Goal: Information Seeking & Learning: Check status

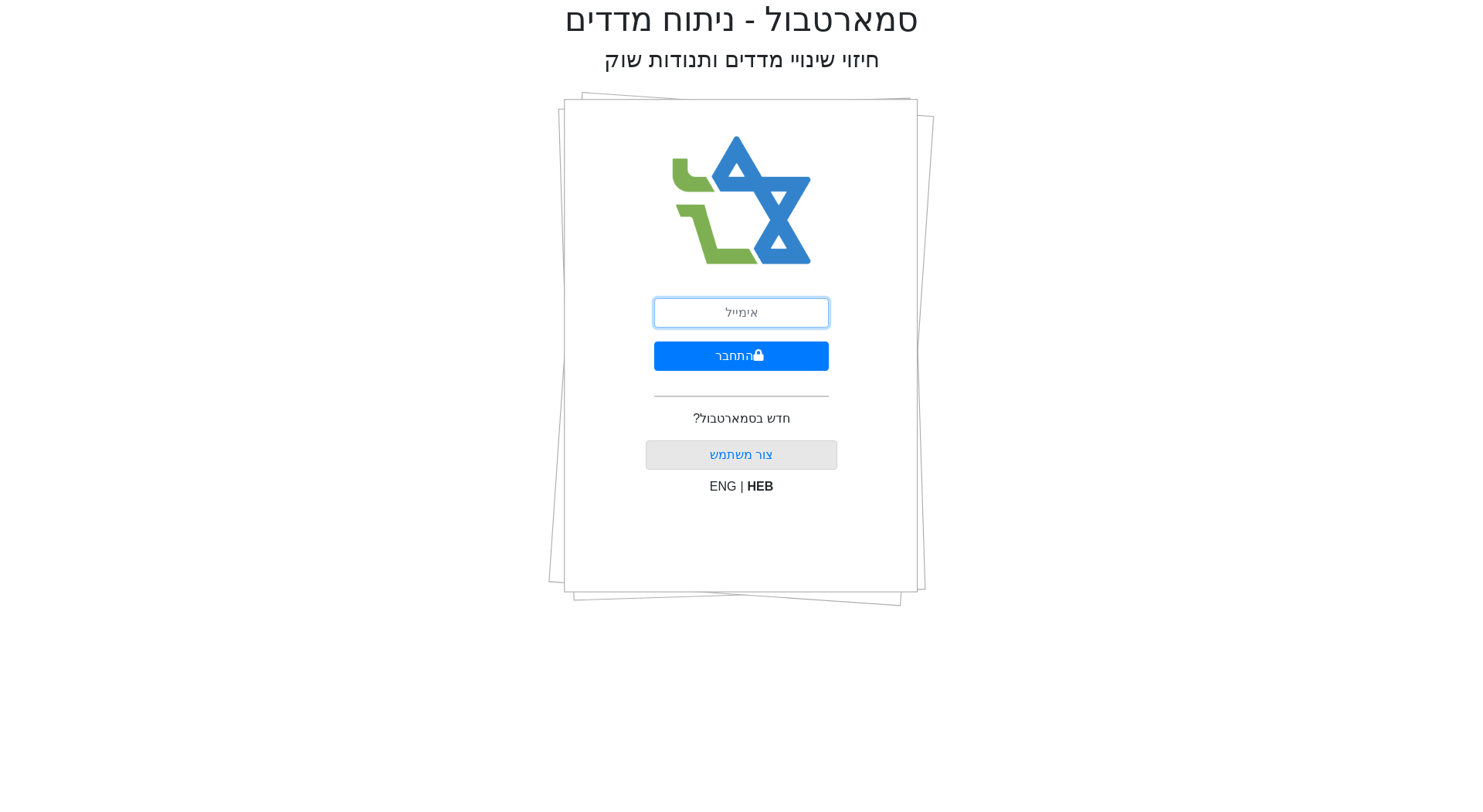
click at [686, 317] on input "email" at bounding box center [742, 312] width 175 height 29
type input "[PERSON_NAME][EMAIL_ADDRESS][DOMAIN_NAME]"
click at [742, 353] on button "התחבר" at bounding box center [742, 356] width 175 height 29
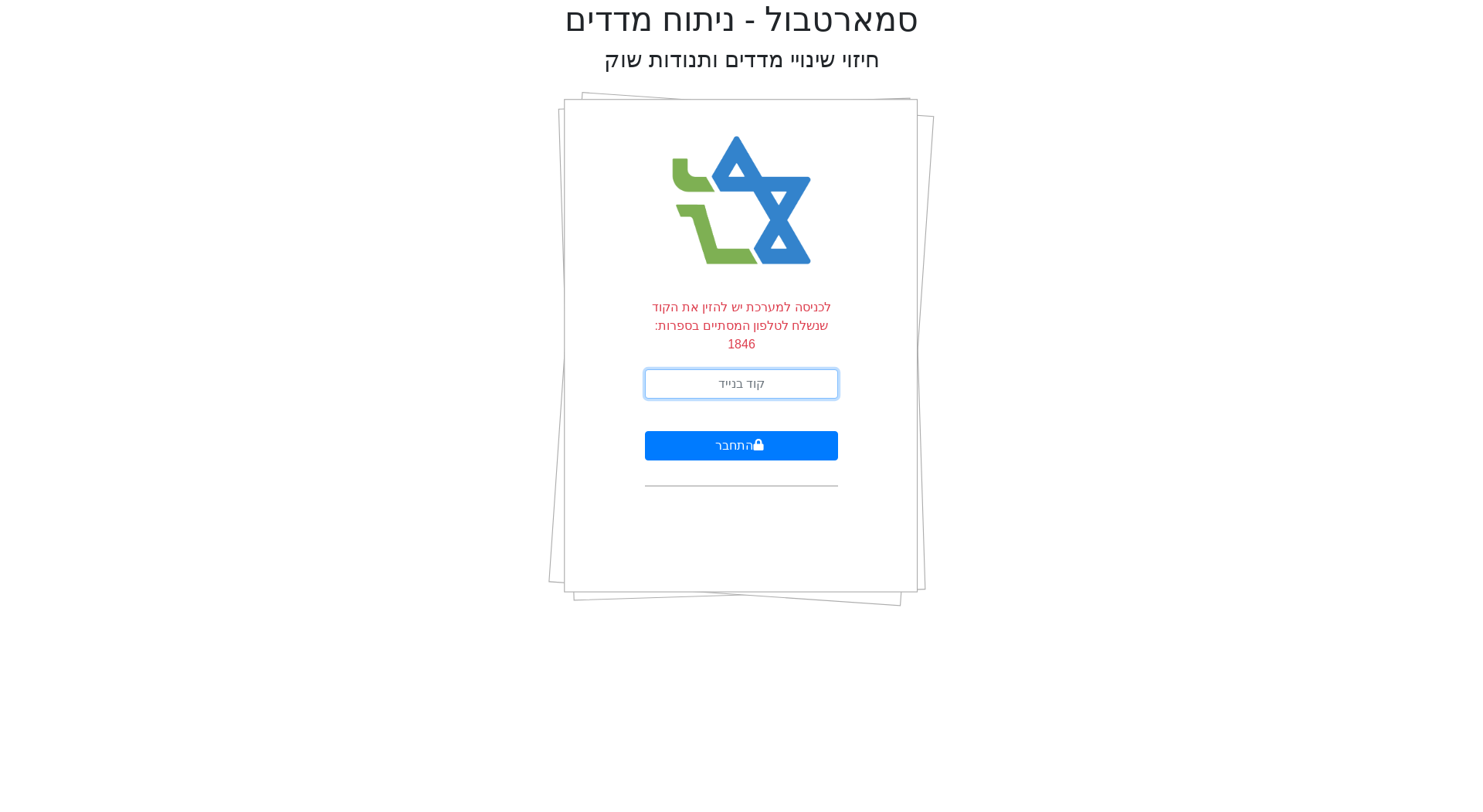
click at [734, 369] on input "text" at bounding box center [742, 384] width 193 height 29
click at [744, 369] on input "text" at bounding box center [742, 384] width 193 height 29
type input "762812"
click at [705, 431] on button "התחבר" at bounding box center [742, 446] width 193 height 29
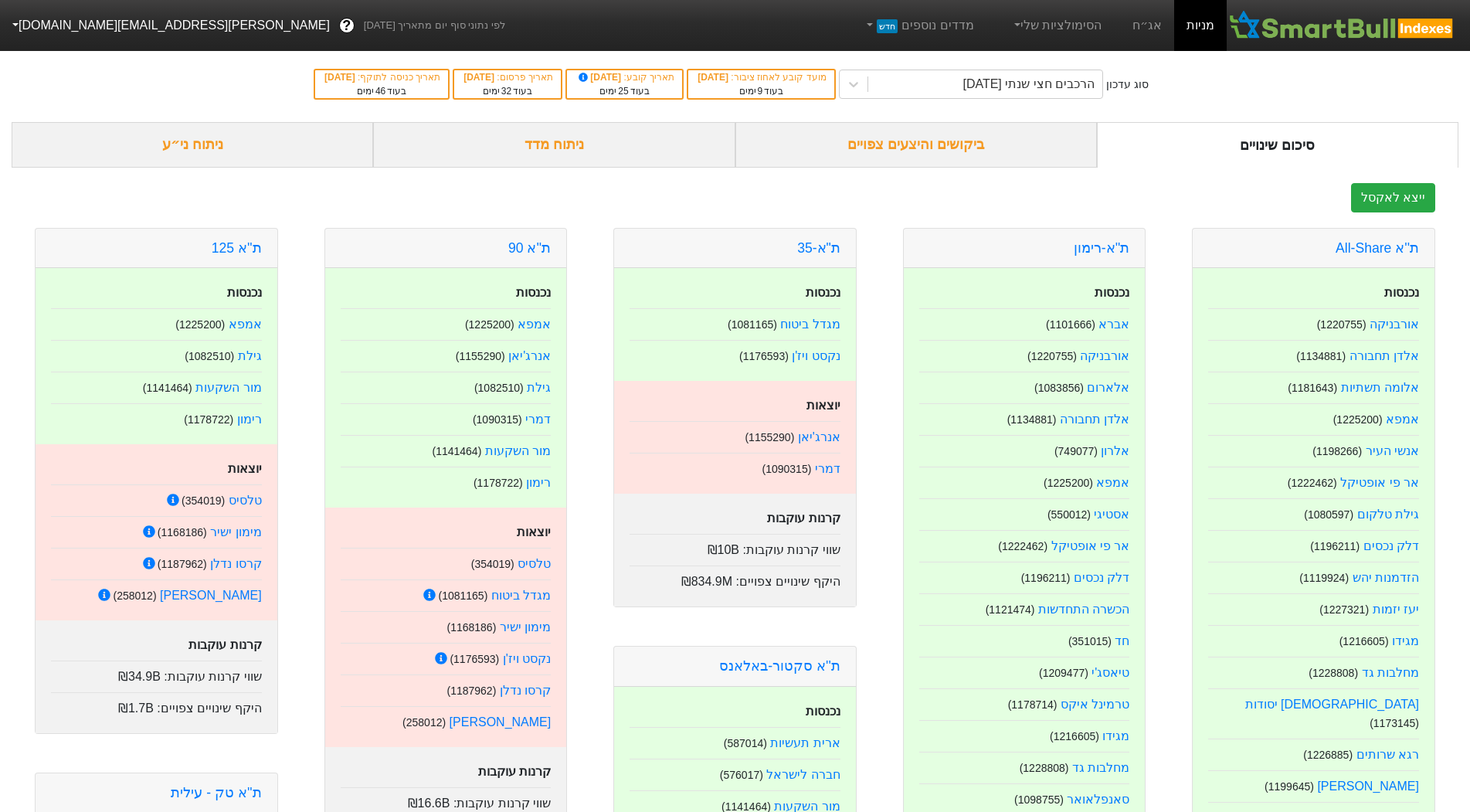
click at [911, 157] on div "ביקושים והיצעים צפויים" at bounding box center [917, 144] width 362 height 45
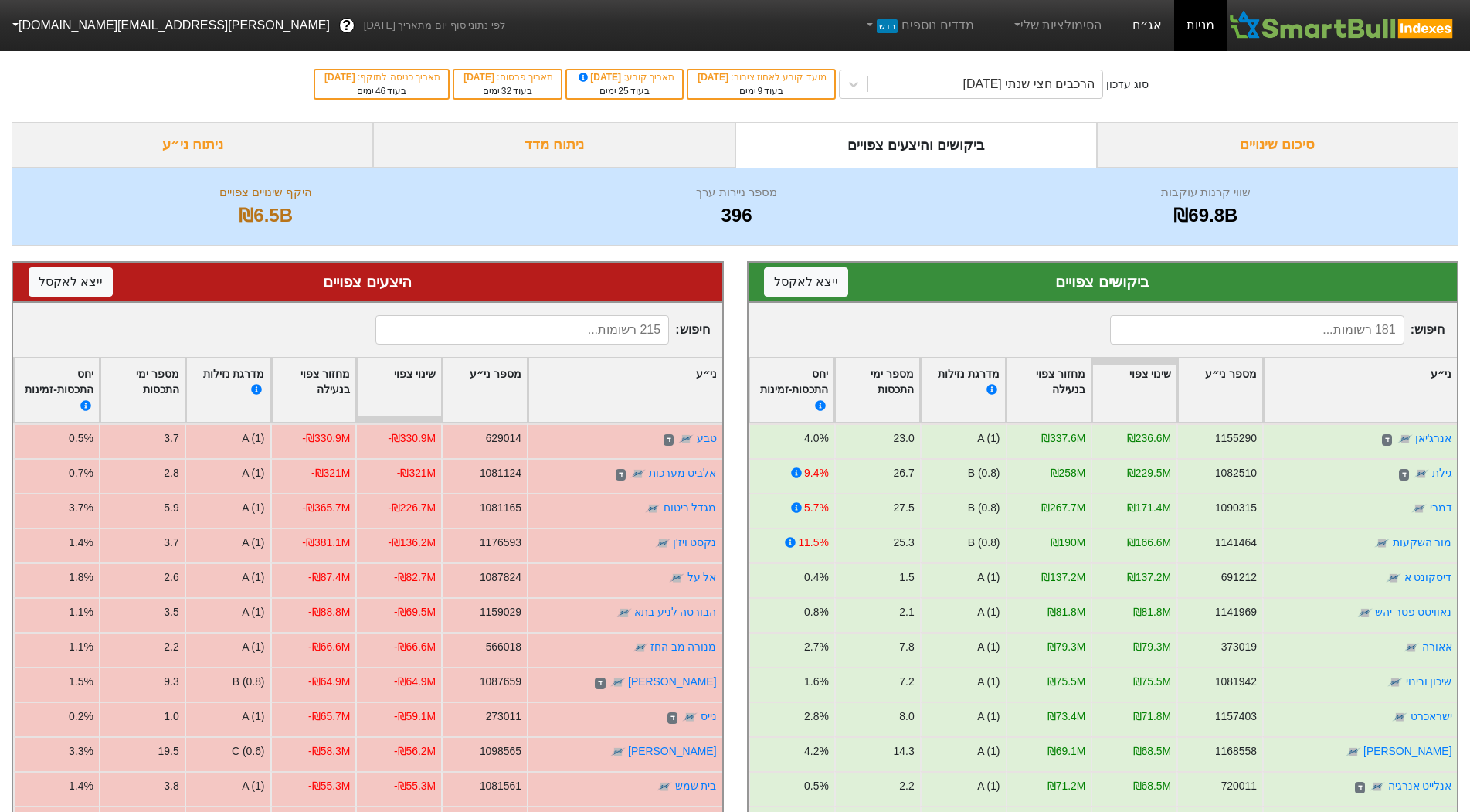
click at [1158, 32] on link "אג״ח" at bounding box center [1148, 25] width 54 height 51
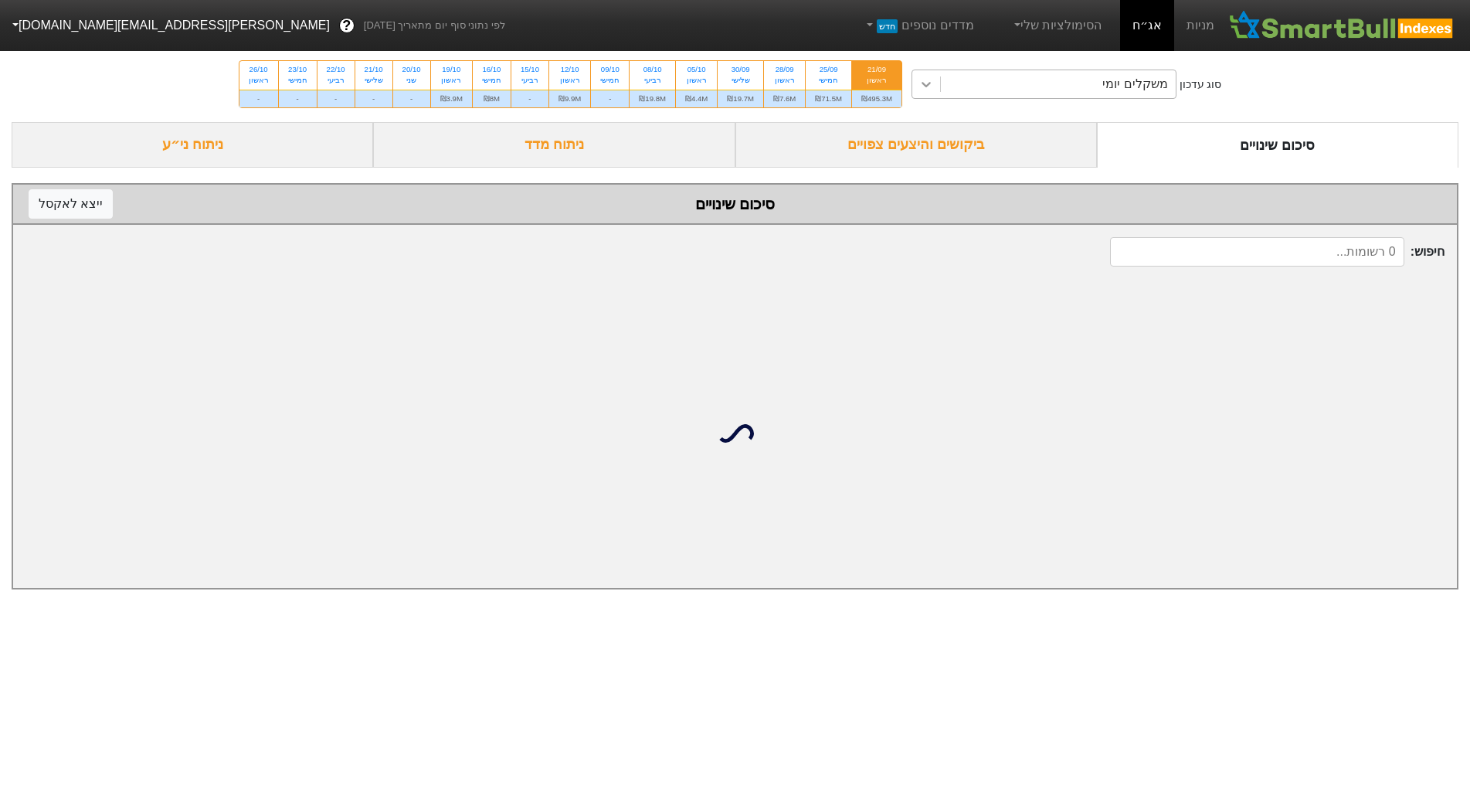
click at [929, 92] on div at bounding box center [926, 84] width 28 height 28
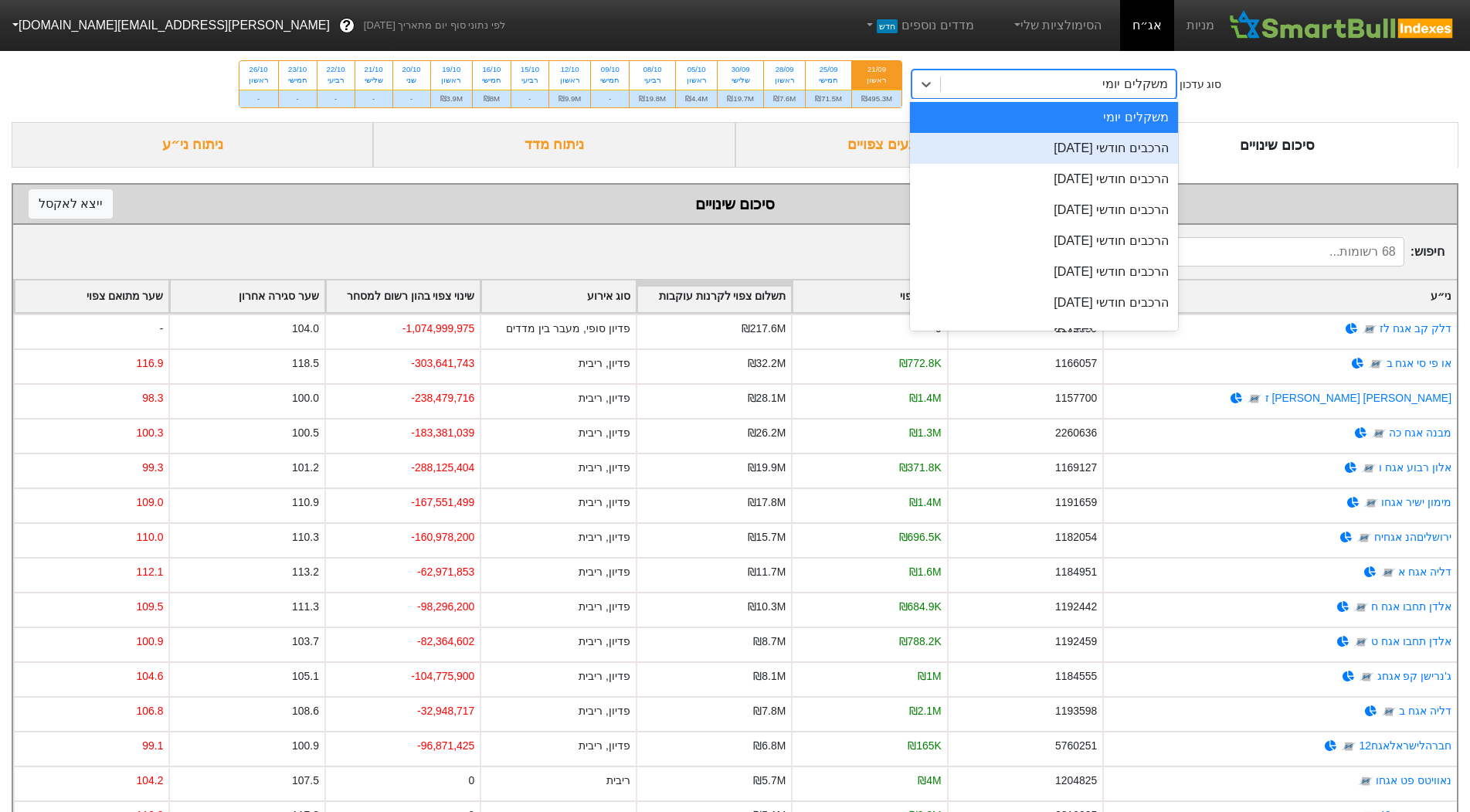
click at [1034, 144] on div "הרכבים חודשי [DATE]" at bounding box center [1044, 148] width 268 height 31
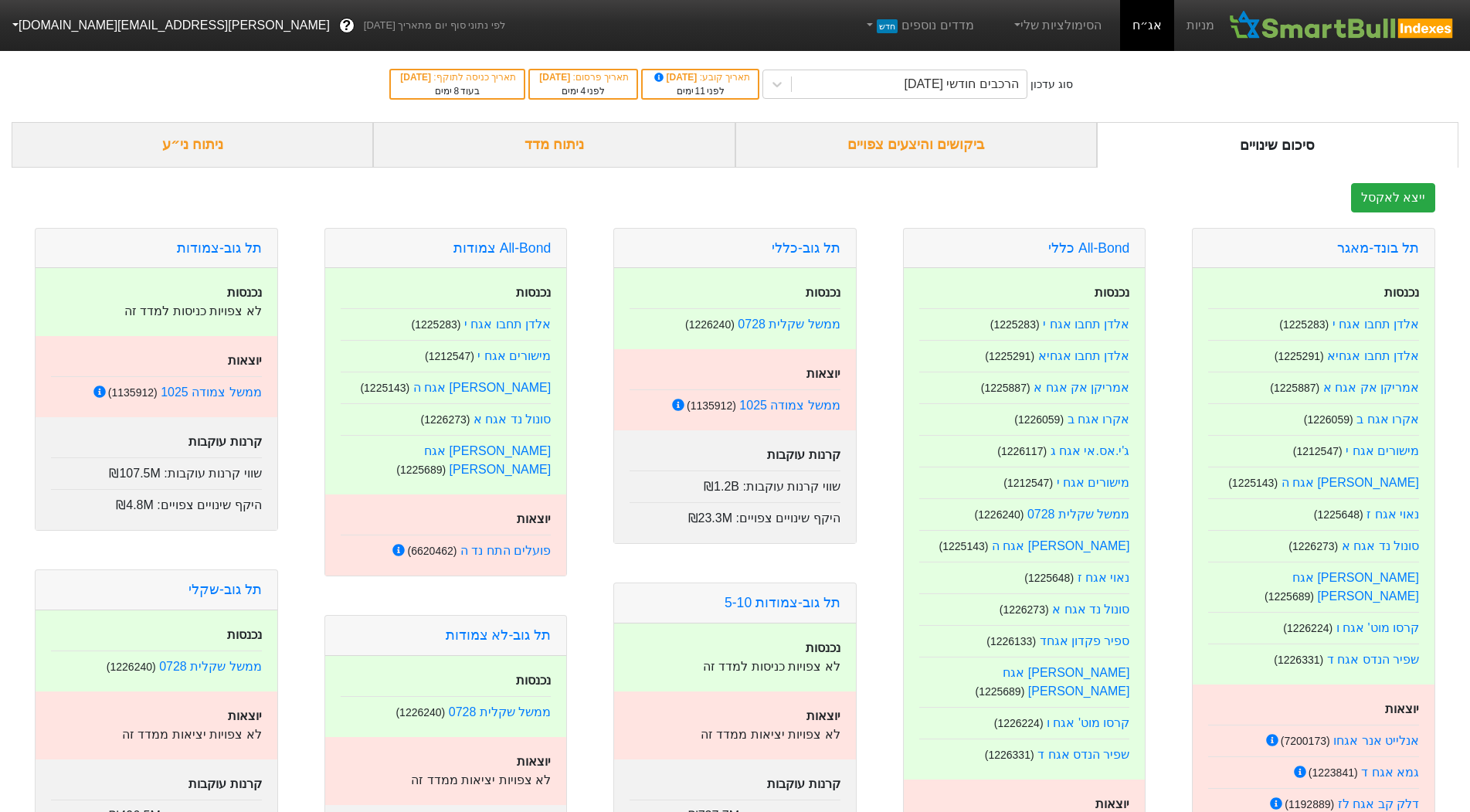
click at [1019, 153] on div "ביקושים והיצעים צפויים" at bounding box center [917, 144] width 362 height 45
